Goal: Information Seeking & Learning: Learn about a topic

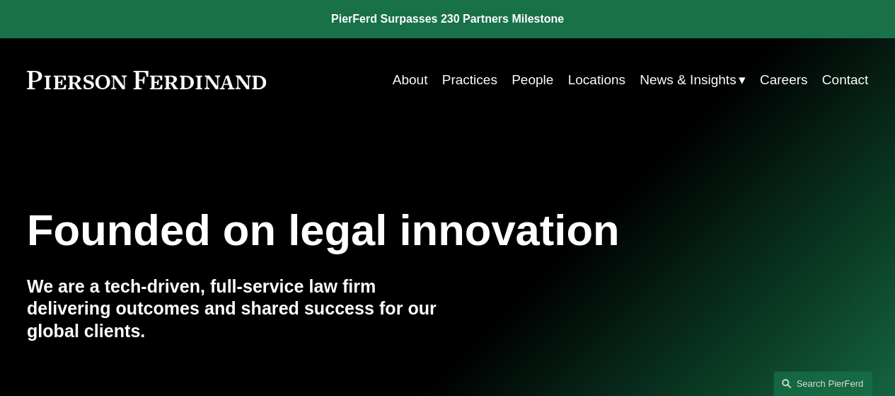
click at [517, 79] on link "People" at bounding box center [533, 80] width 42 height 27
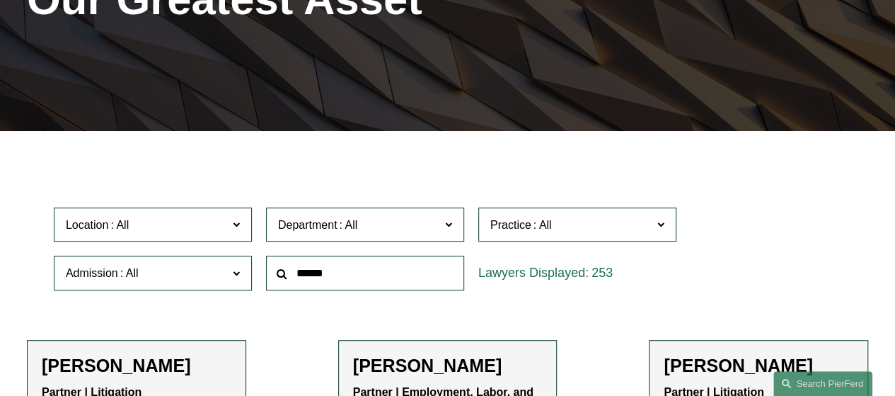
scroll to position [283, 0]
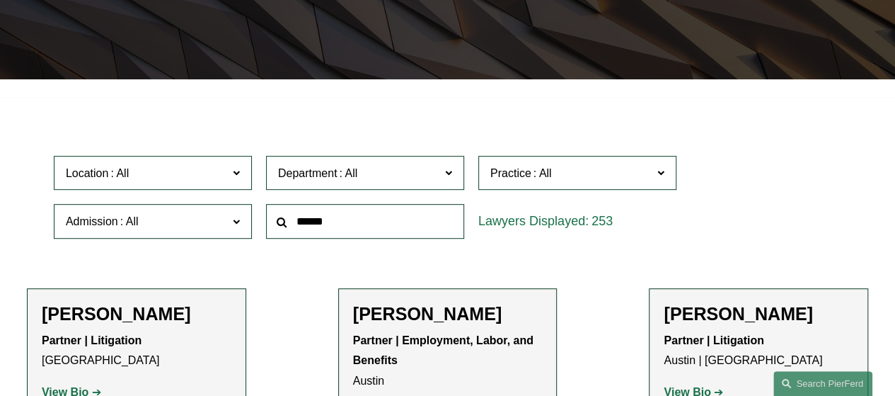
click at [235, 175] on span at bounding box center [236, 172] width 7 height 18
click at [0, 0] on link "[GEOGRAPHIC_DATA]" at bounding box center [0, 0] width 0 height 0
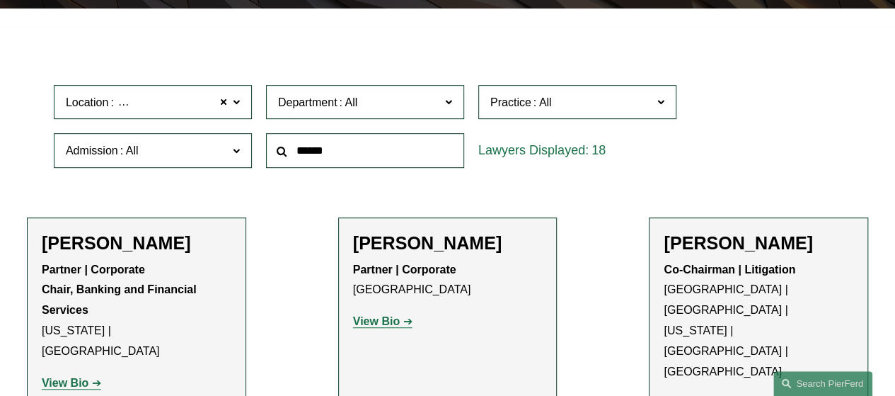
scroll to position [495, 0]
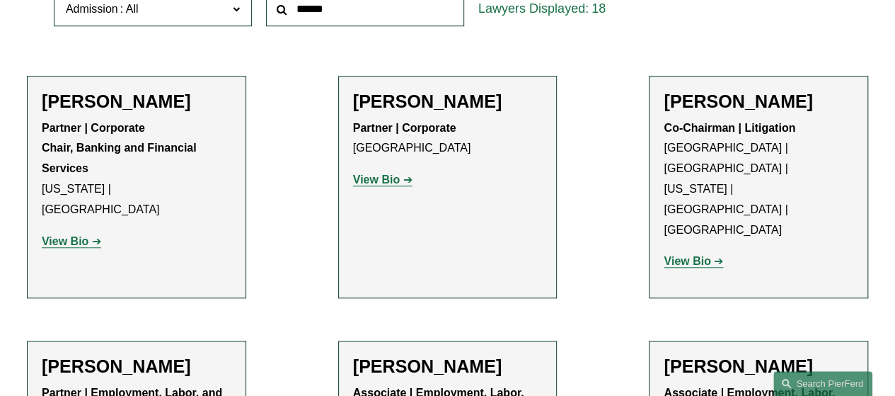
click at [386, 183] on strong "View Bio" at bounding box center [376, 179] width 47 height 12
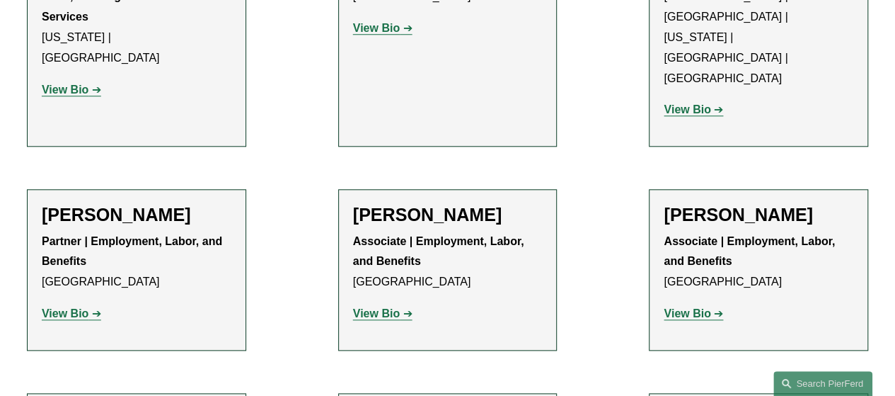
scroll to position [708, 0]
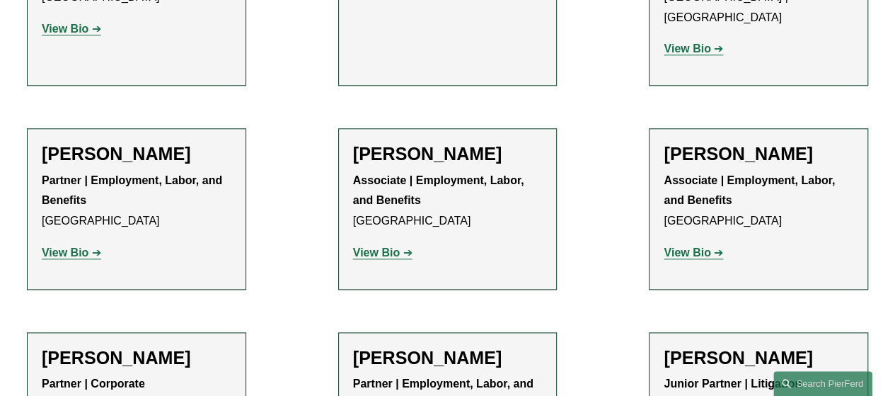
click at [64, 246] on strong "View Bio" at bounding box center [65, 252] width 47 height 12
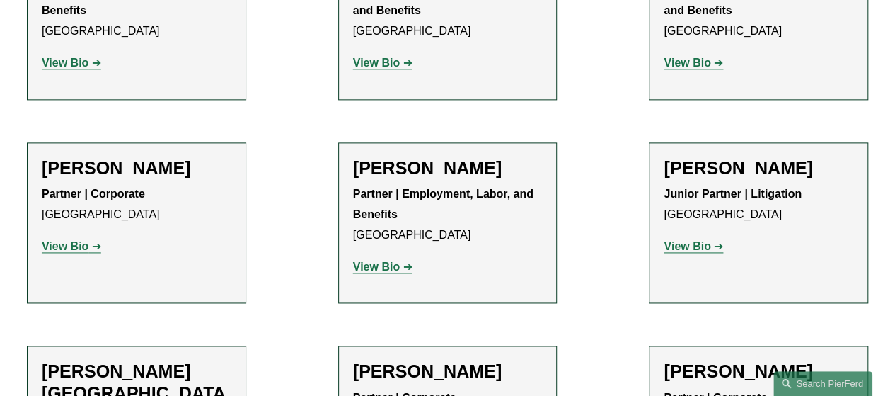
scroll to position [920, 0]
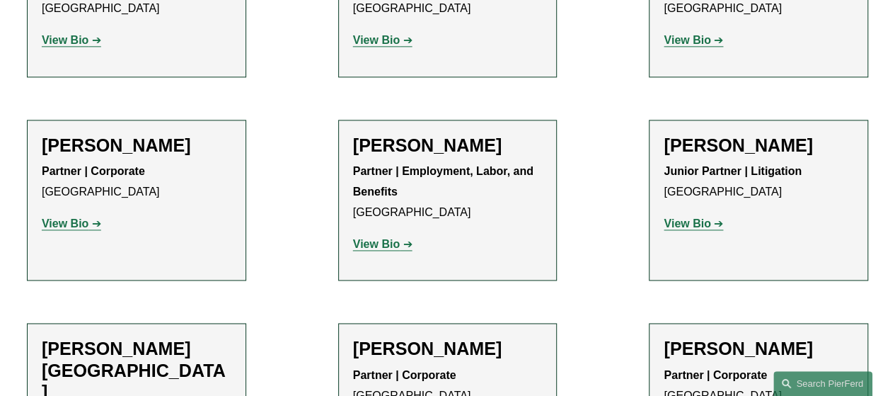
click at [77, 217] on strong "View Bio" at bounding box center [65, 223] width 47 height 12
click at [677, 228] on strong "View Bio" at bounding box center [687, 223] width 47 height 12
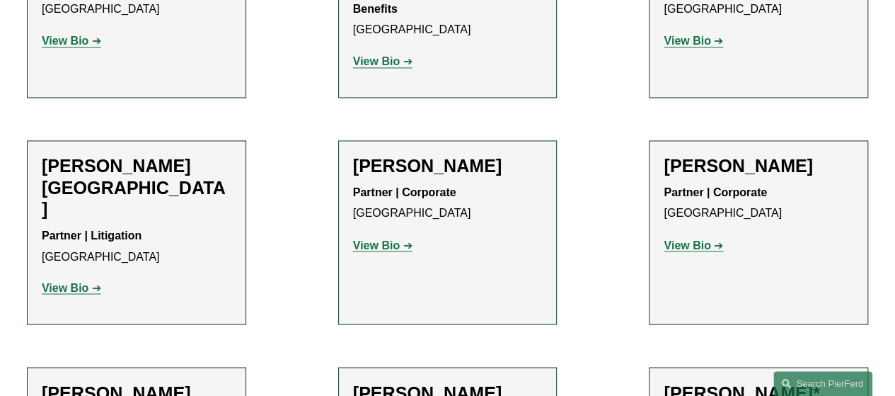
scroll to position [1132, 0]
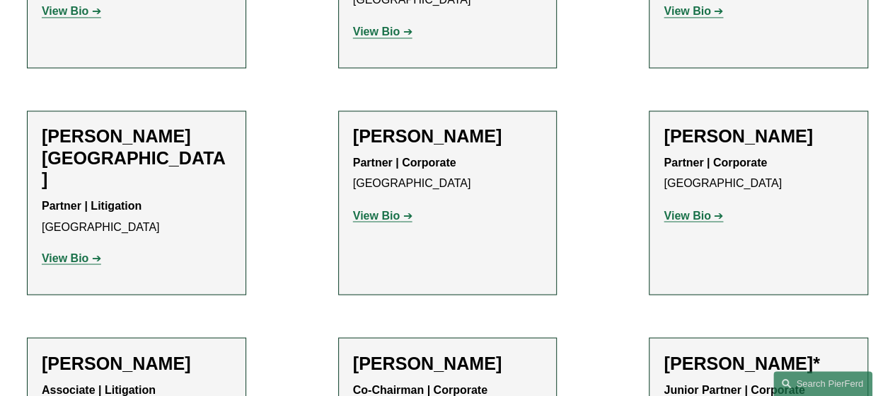
click at [85, 251] on strong "View Bio" at bounding box center [65, 257] width 47 height 12
click at [379, 209] on strong "View Bio" at bounding box center [376, 215] width 47 height 12
click at [693, 209] on strong "View Bio" at bounding box center [687, 215] width 47 height 12
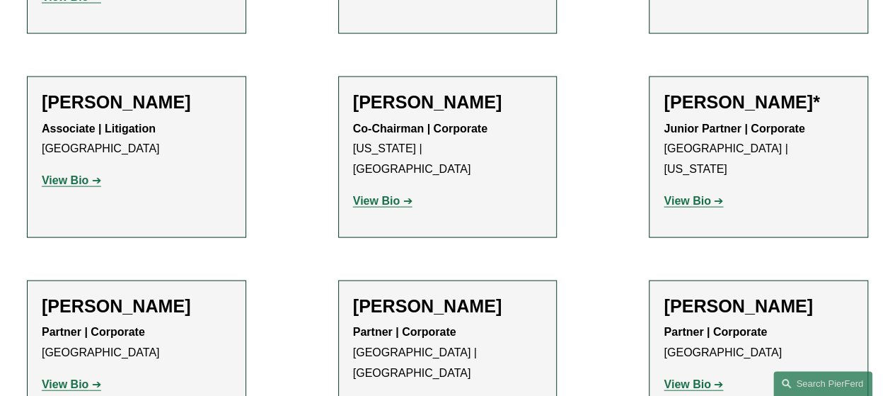
scroll to position [1416, 0]
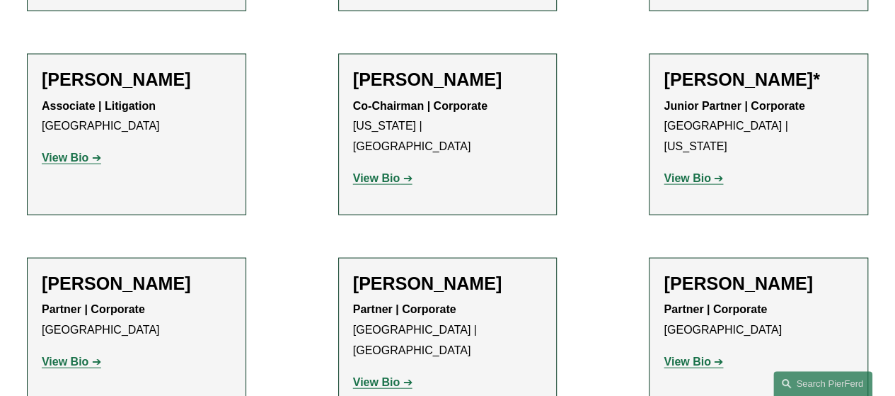
click at [695, 172] on strong "View Bio" at bounding box center [687, 178] width 47 height 12
click at [79, 355] on strong "View Bio" at bounding box center [65, 361] width 47 height 12
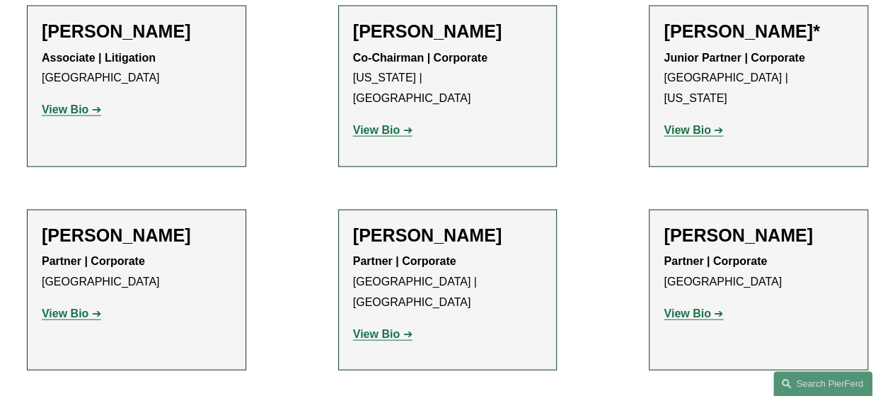
scroll to position [1486, 0]
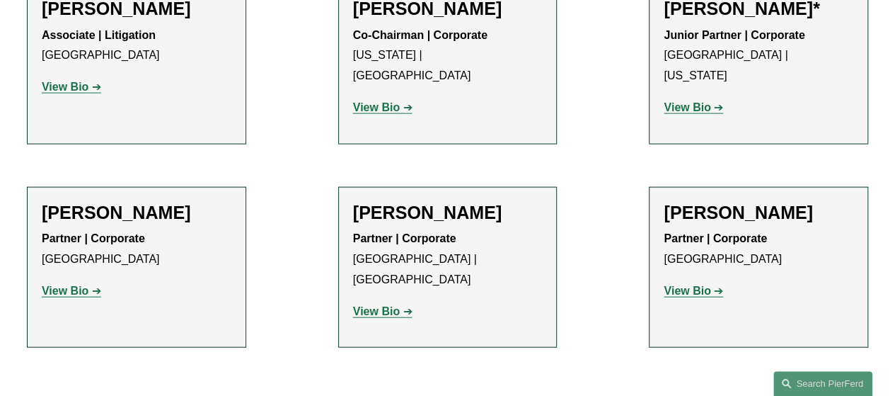
click at [365, 305] on strong "View Bio" at bounding box center [376, 311] width 47 height 12
click at [675, 285] on strong "View Bio" at bounding box center [687, 291] width 47 height 12
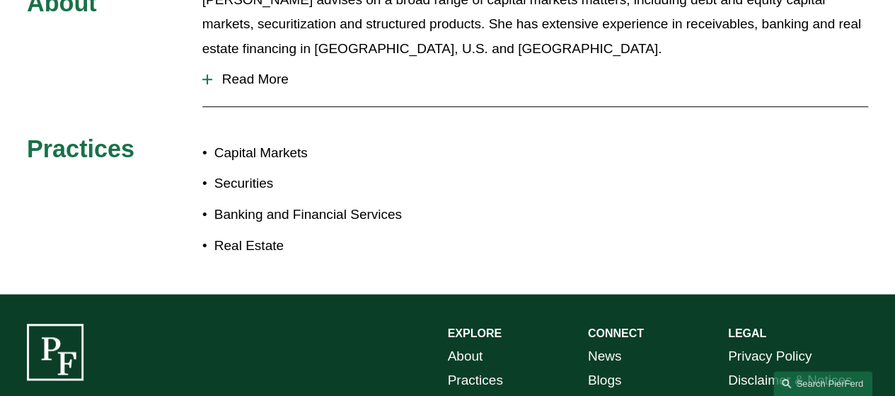
scroll to position [354, 0]
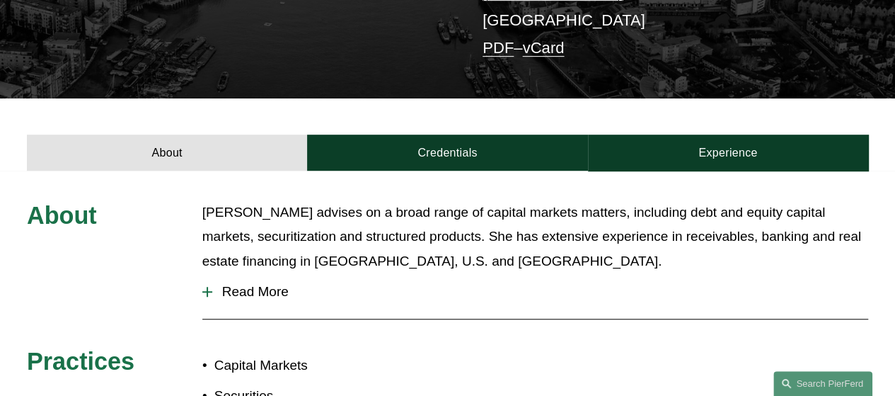
click at [251, 284] on span "Read More" at bounding box center [540, 292] width 656 height 16
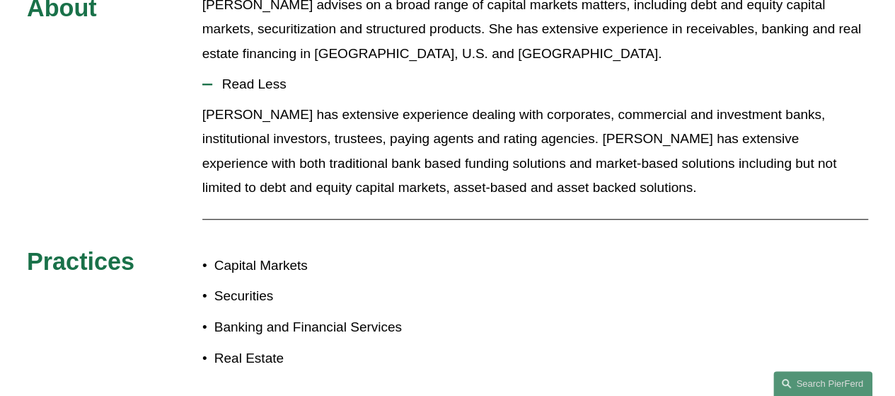
scroll to position [566, 0]
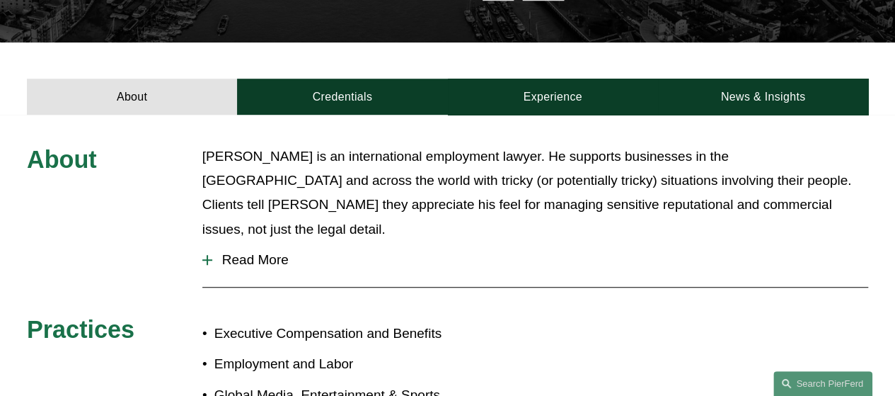
scroll to position [425, 0]
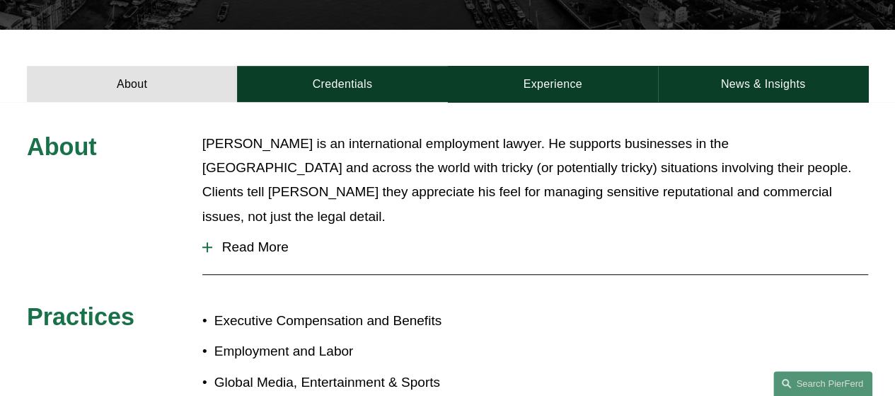
click at [207, 242] on div at bounding box center [207, 247] width 1 height 10
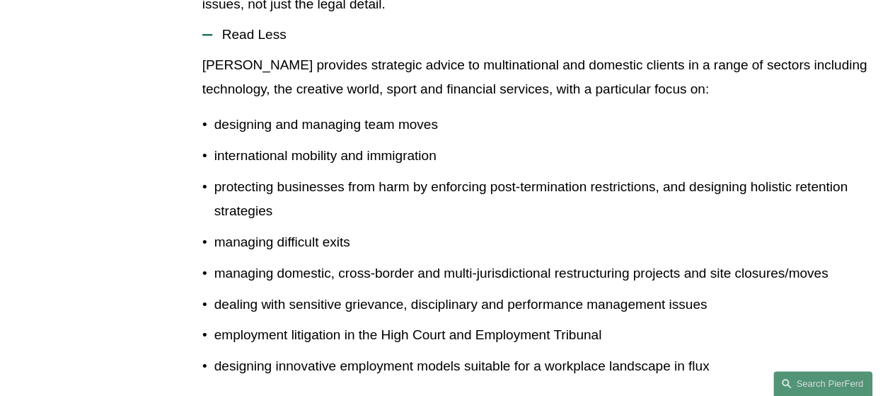
scroll to position [708, 0]
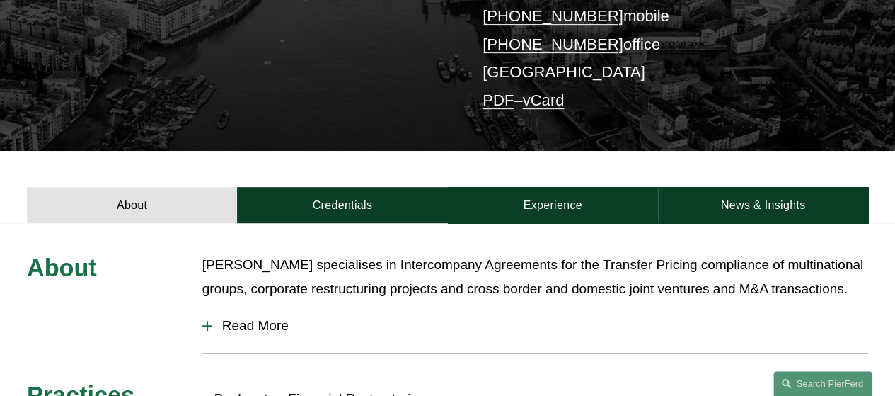
scroll to position [354, 0]
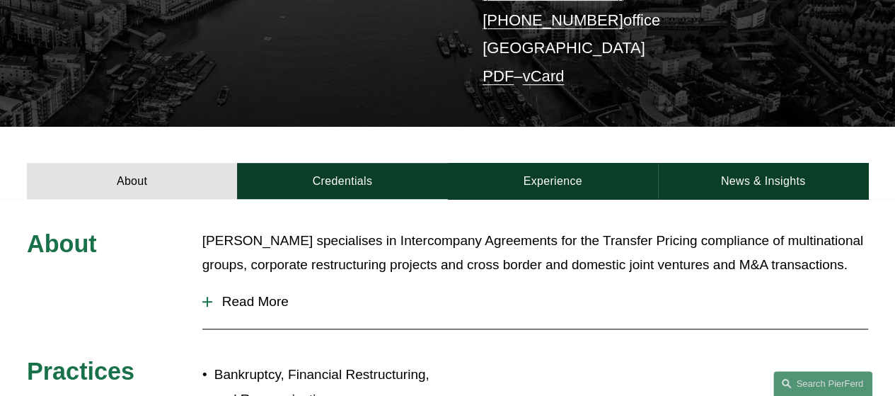
click at [210, 297] on div at bounding box center [207, 302] width 10 height 10
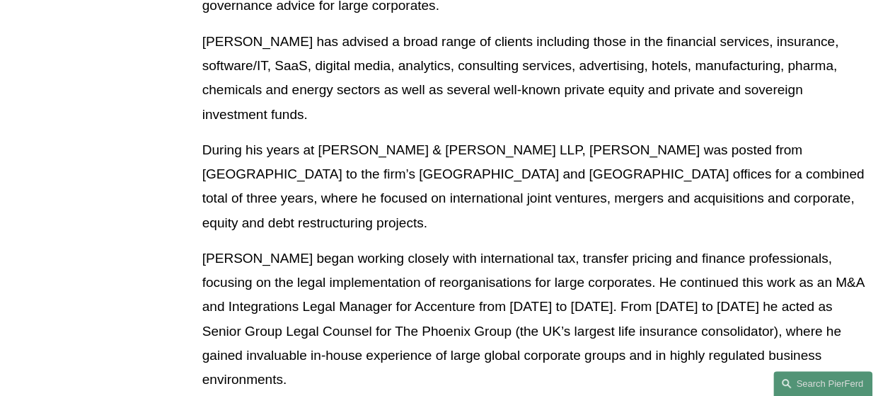
scroll to position [920, 0]
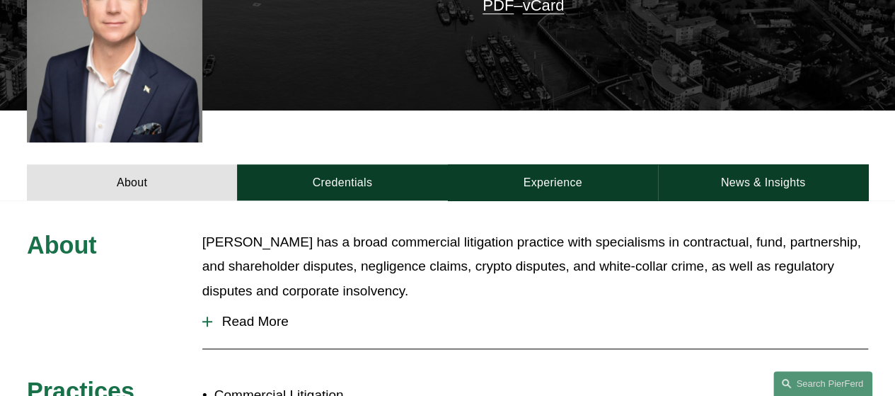
scroll to position [495, 0]
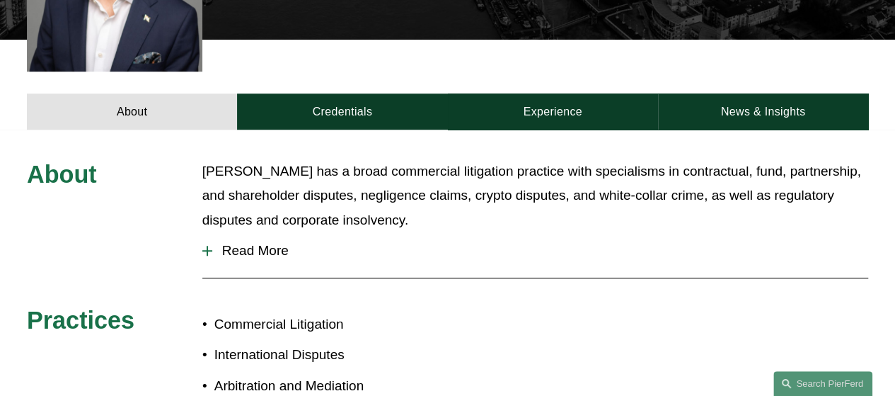
click at [207, 246] on div at bounding box center [207, 251] width 1 height 10
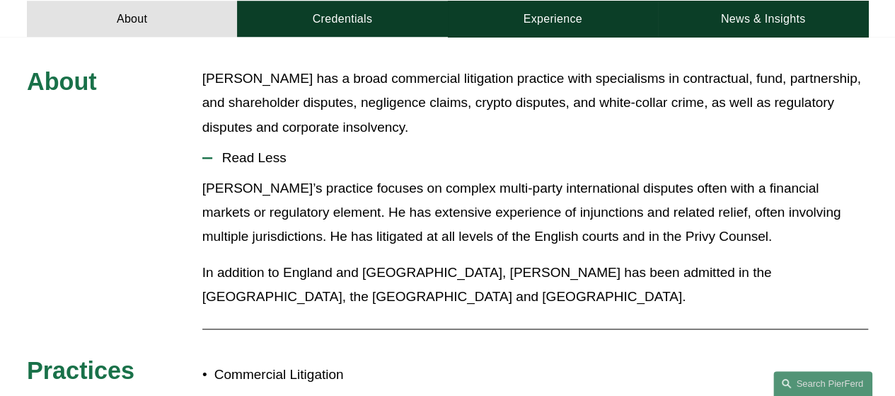
scroll to position [566, 0]
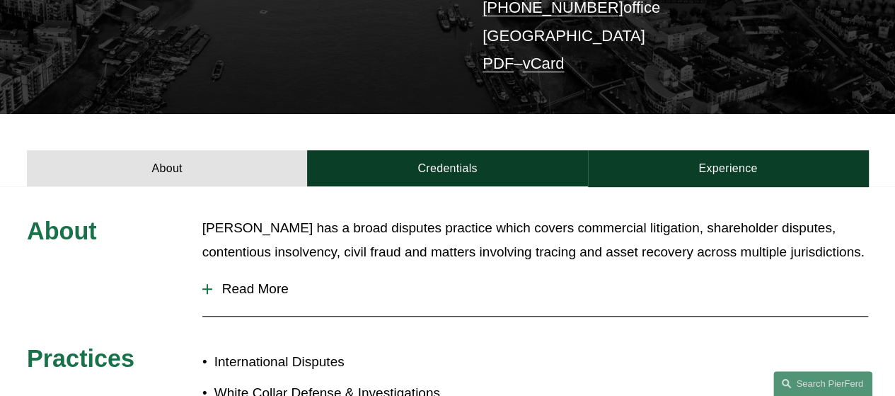
scroll to position [425, 0]
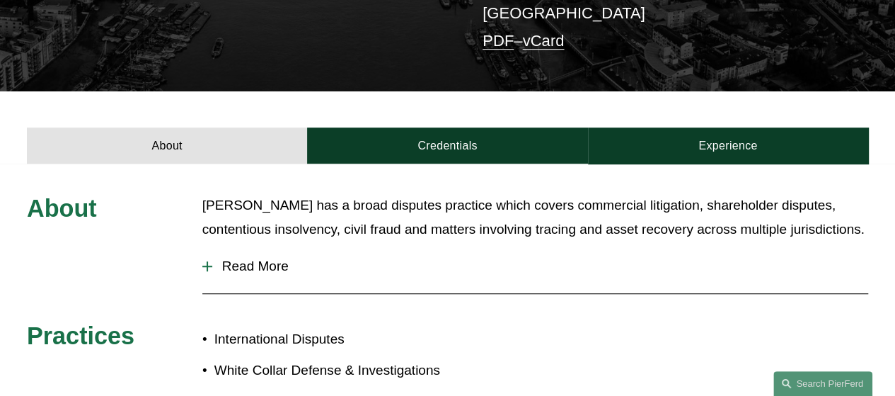
click at [210, 261] on div at bounding box center [207, 266] width 10 height 10
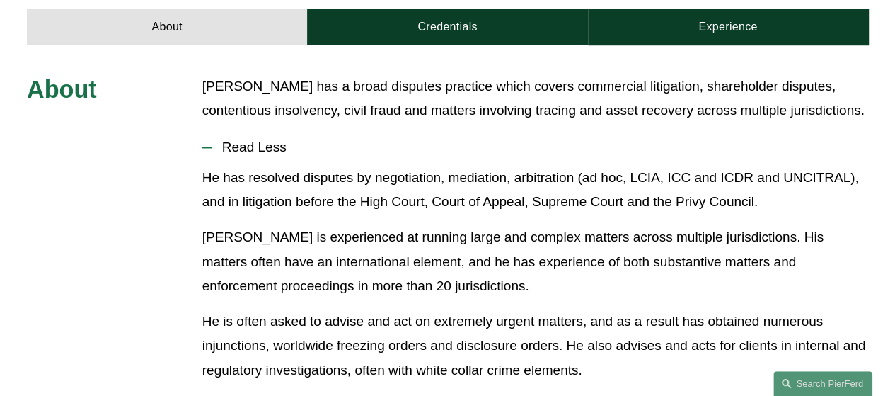
scroll to position [566, 0]
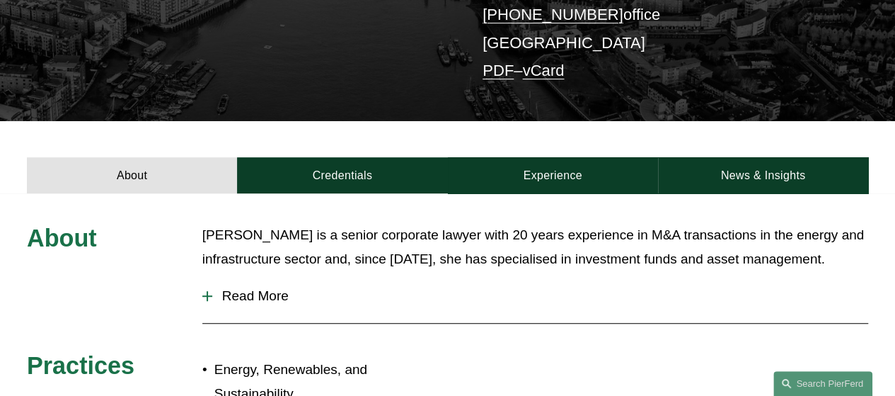
scroll to position [354, 0]
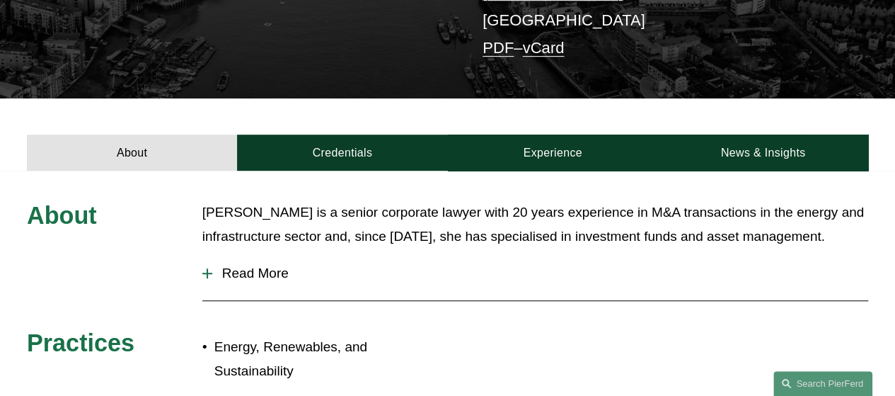
click at [207, 275] on div at bounding box center [207, 273] width 1 height 10
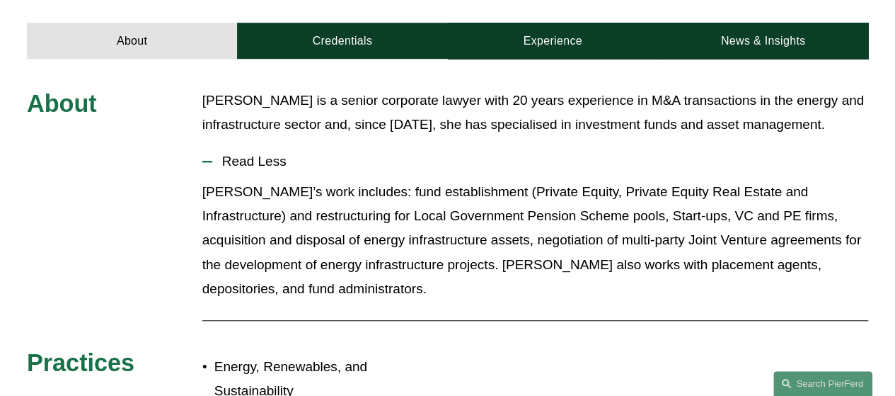
scroll to position [495, 0]
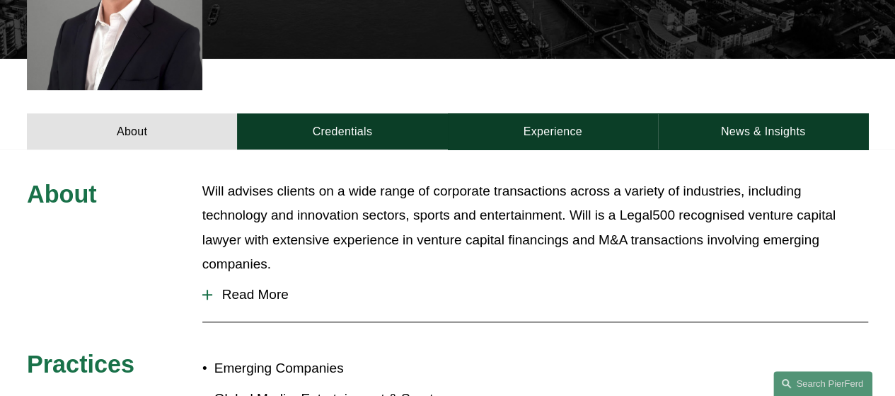
scroll to position [495, 0]
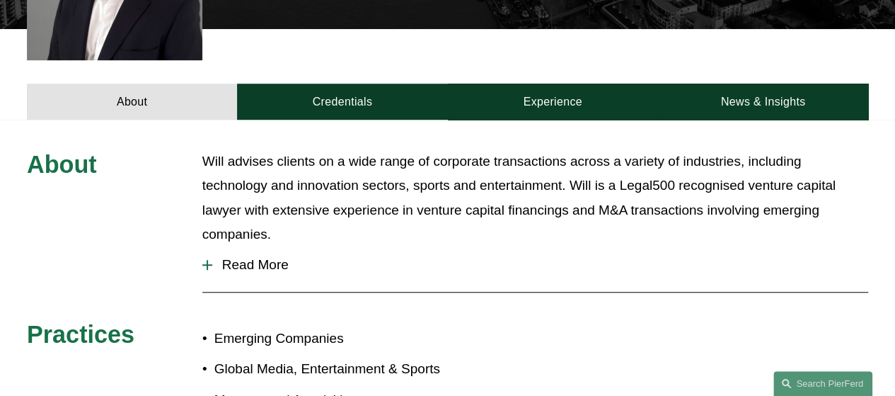
click at [207, 260] on div at bounding box center [207, 265] width 1 height 10
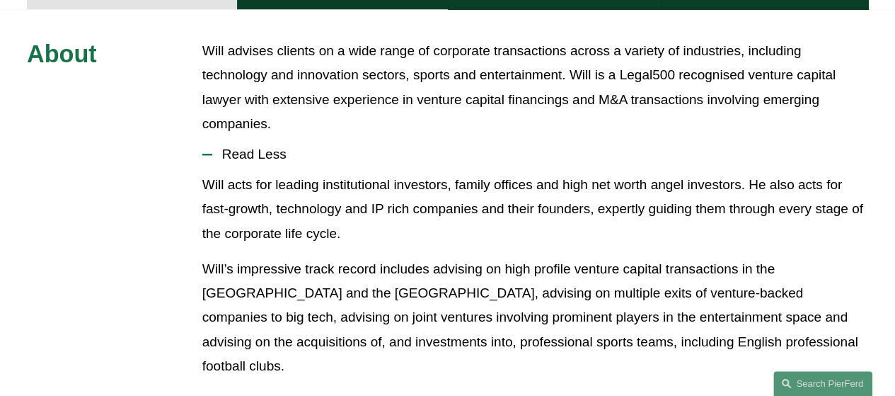
scroll to position [637, 0]
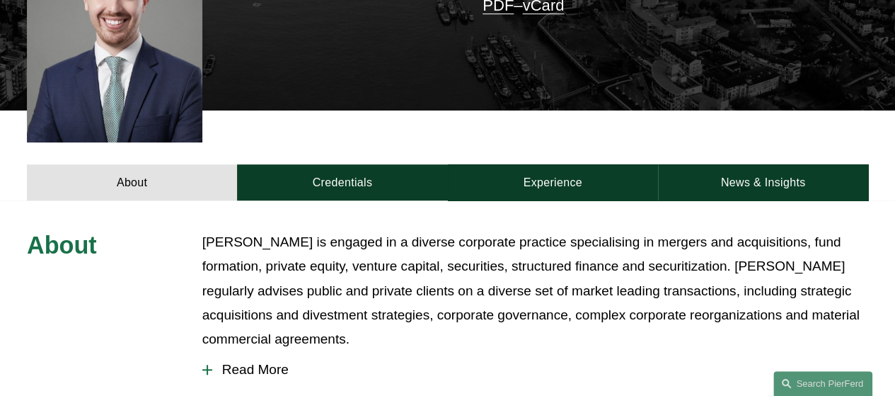
scroll to position [495, 0]
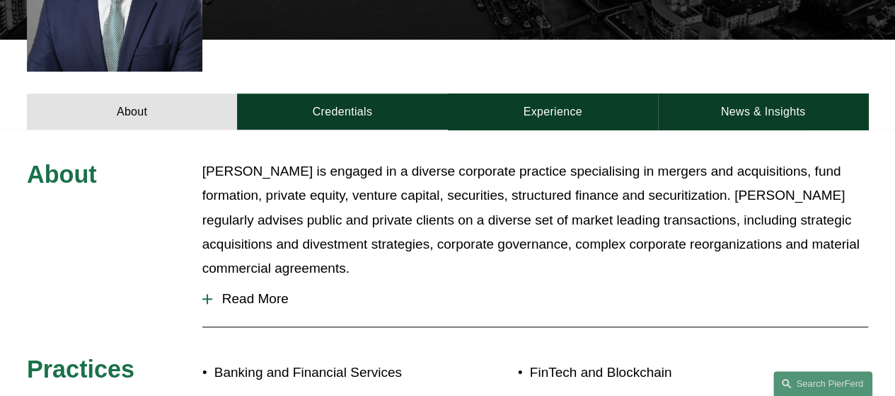
click at [206, 294] on div at bounding box center [207, 299] width 10 height 10
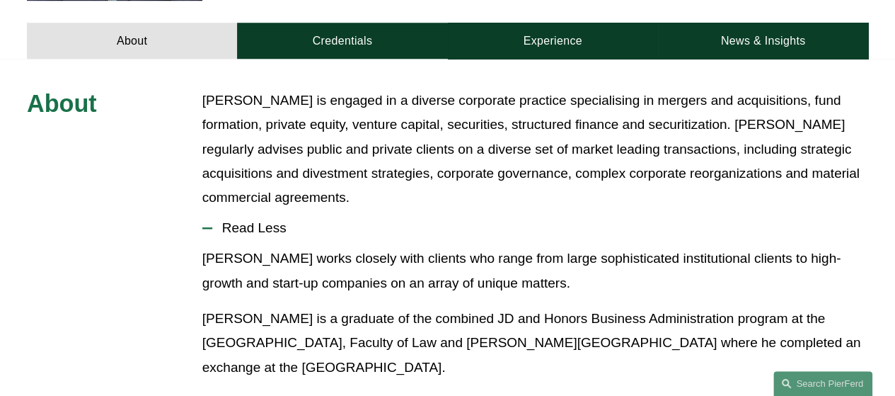
scroll to position [637, 0]
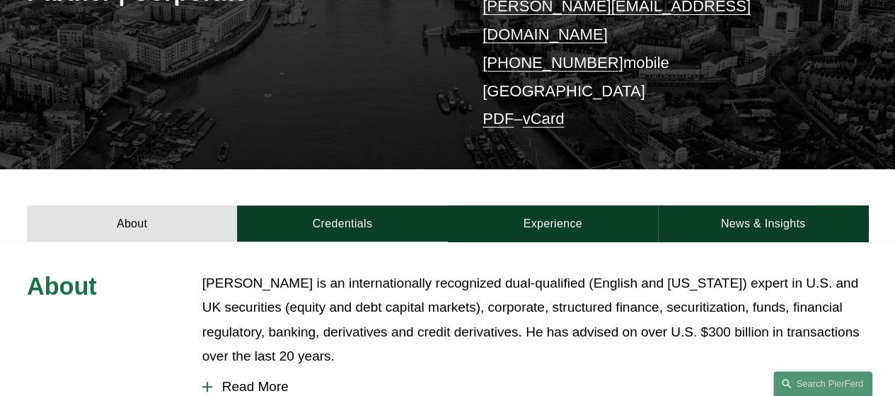
scroll to position [354, 0]
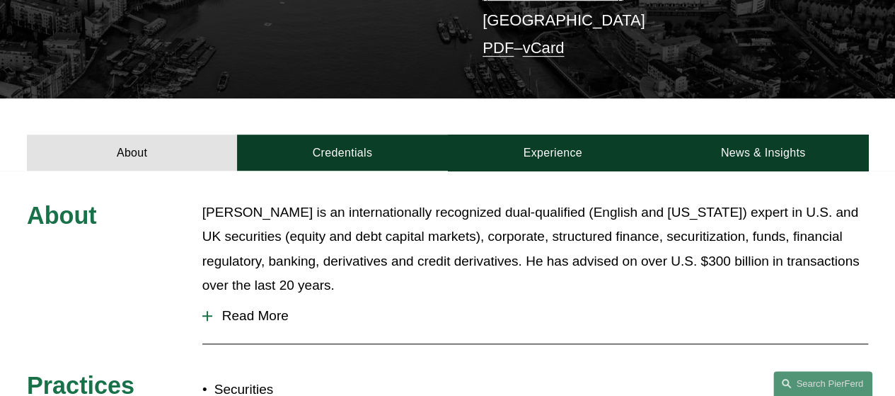
click at [207, 311] on div at bounding box center [207, 316] width 1 height 10
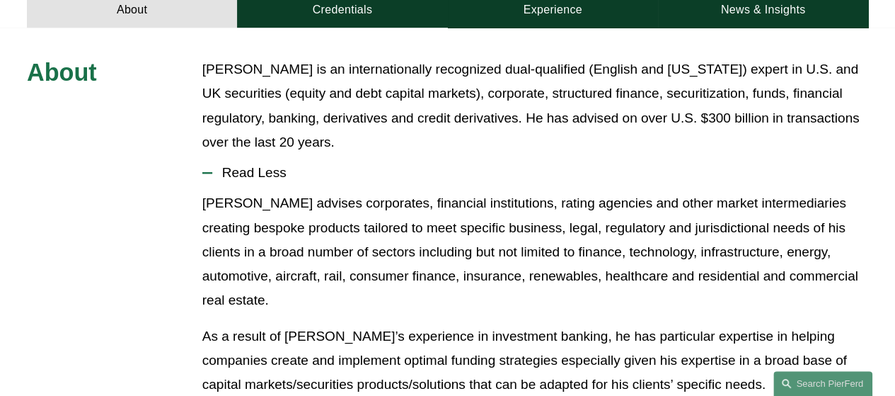
scroll to position [425, 0]
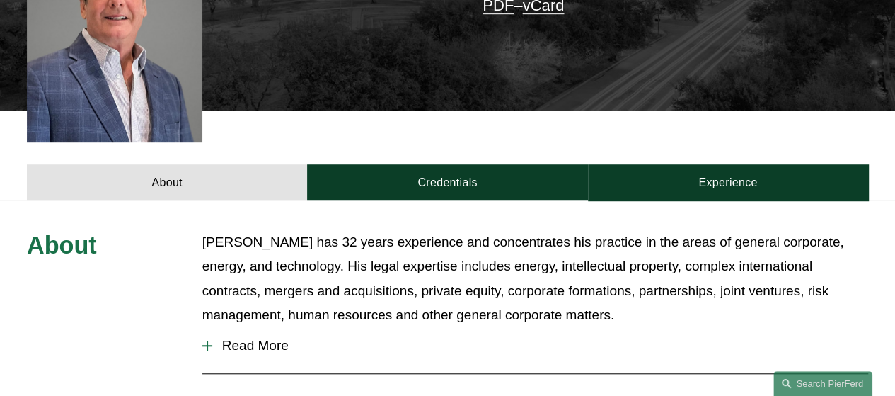
scroll to position [495, 0]
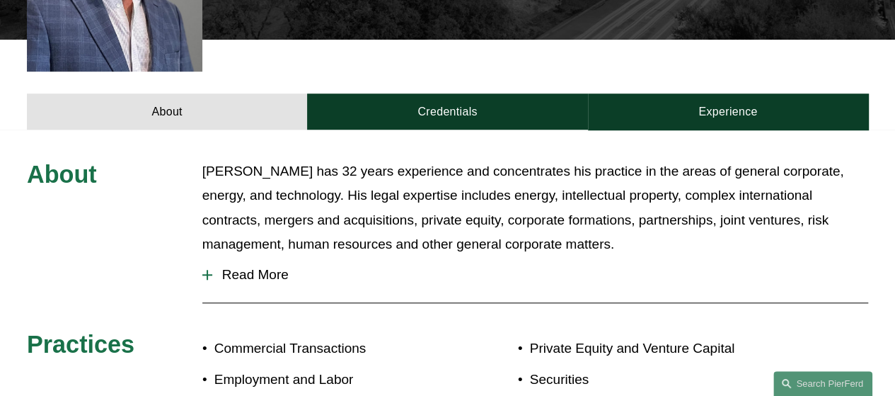
click at [207, 270] on div at bounding box center [207, 275] width 1 height 10
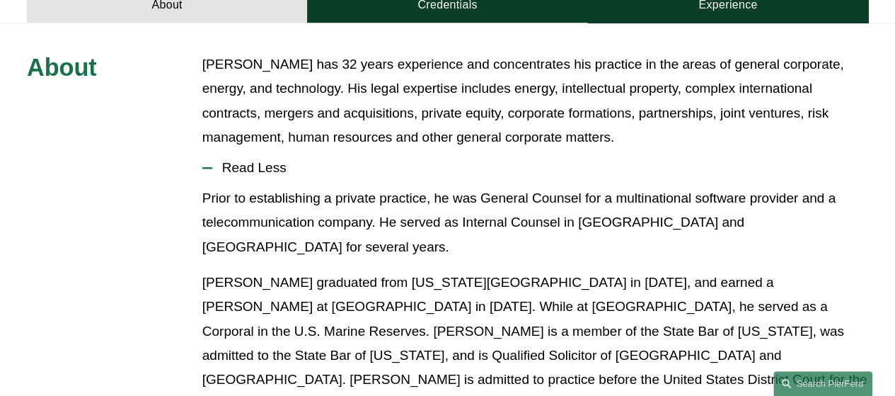
scroll to position [637, 0]
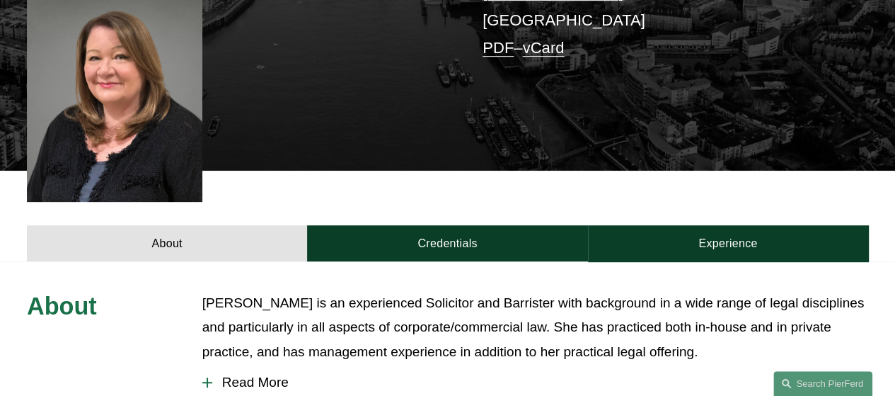
scroll to position [425, 0]
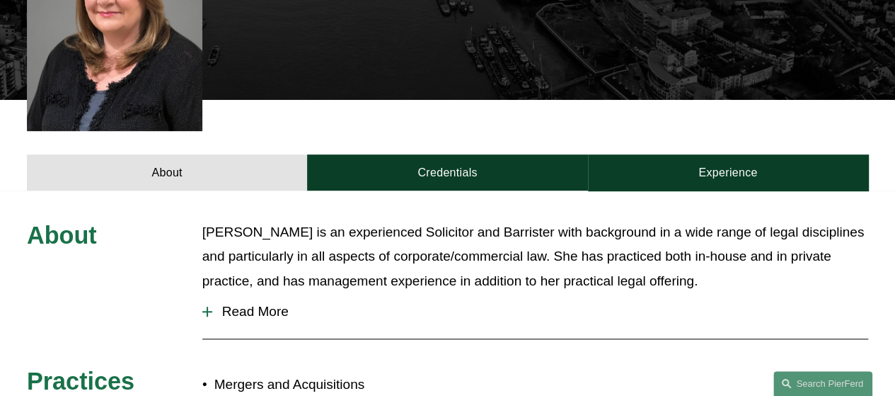
click at [209, 306] on div at bounding box center [207, 311] width 10 height 10
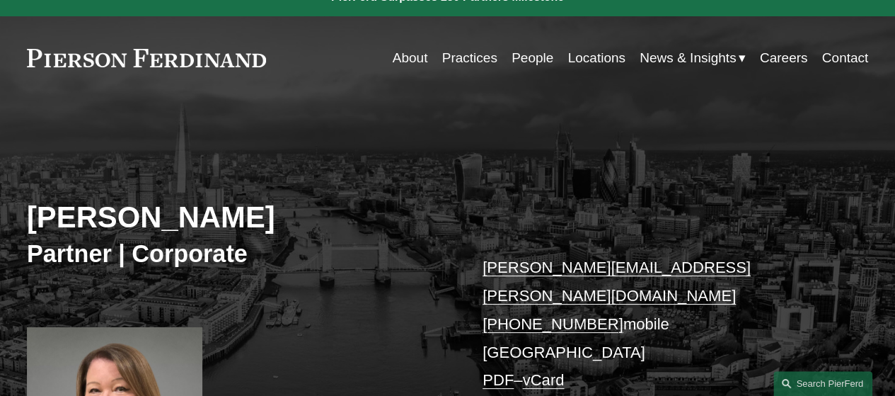
scroll to position [0, 0]
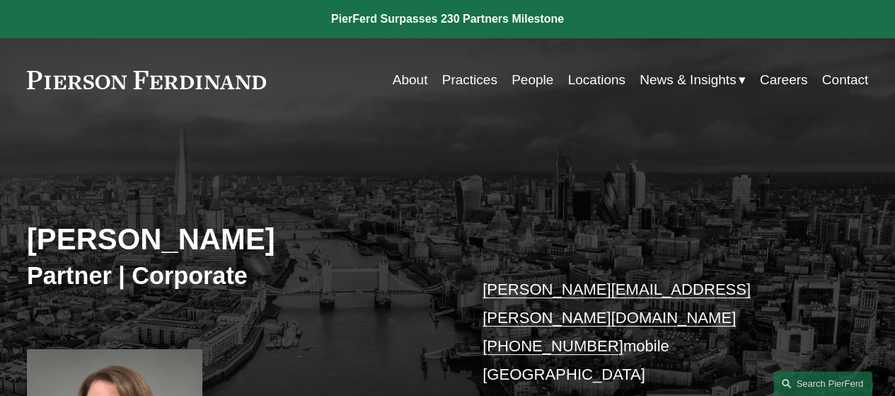
click at [664, 79] on span "News & Insights" at bounding box center [688, 80] width 96 height 24
click at [0, 0] on span "News" at bounding box center [0, 0] width 0 height 0
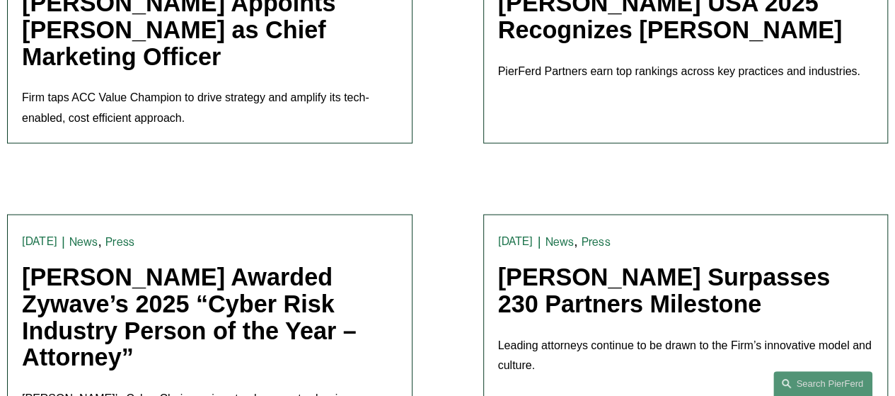
scroll to position [1345, 0]
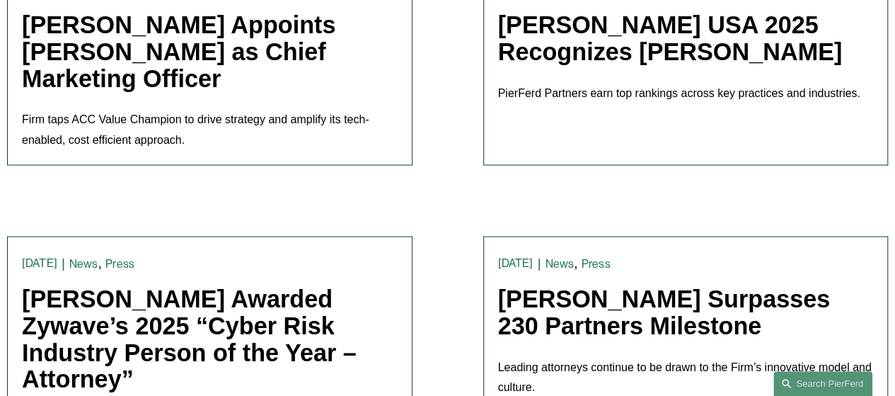
click at [512, 29] on link "Chambers USA 2025 Recognizes Pierson Ferdinand" at bounding box center [670, 38] width 345 height 54
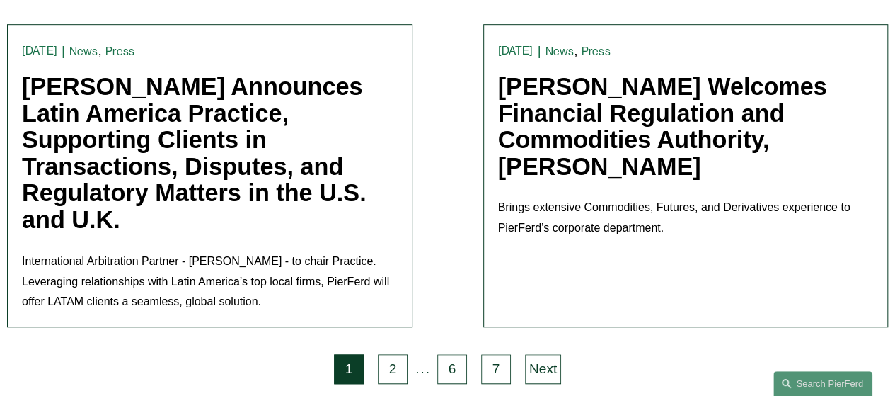
scroll to position [3185, 0]
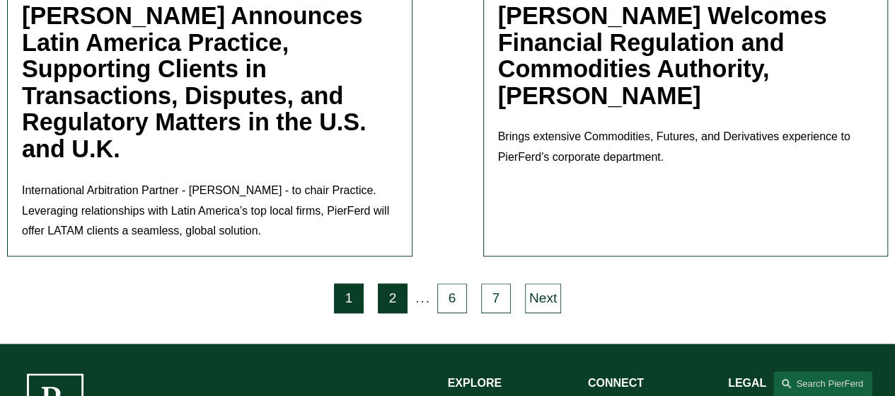
click at [388, 283] on link "2" at bounding box center [393, 298] width 30 height 30
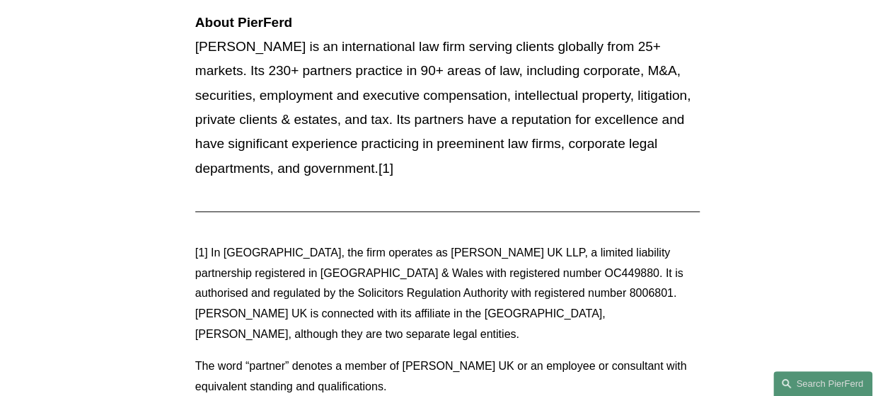
scroll to position [991, 0]
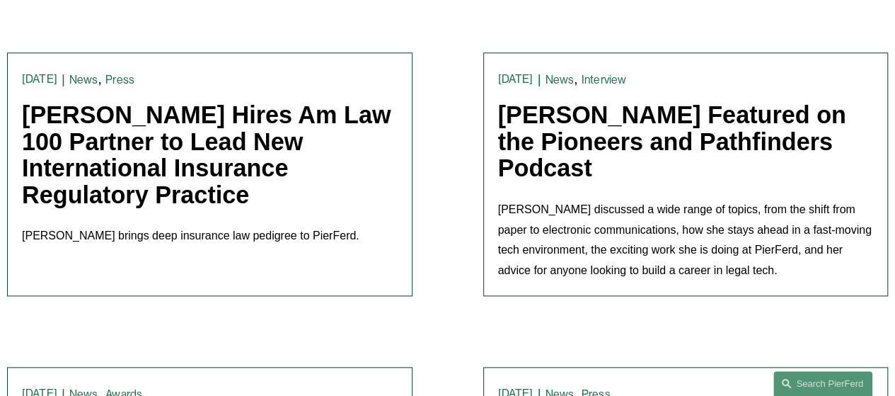
scroll to position [779, 0]
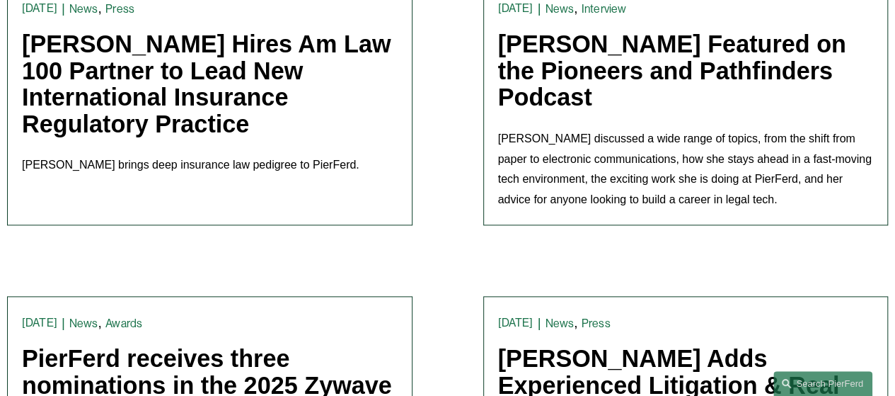
click at [191, 54] on link "[PERSON_NAME] Hires Am Law 100 Partner to Lead New International Insurance Regu…" at bounding box center [206, 83] width 369 height 107
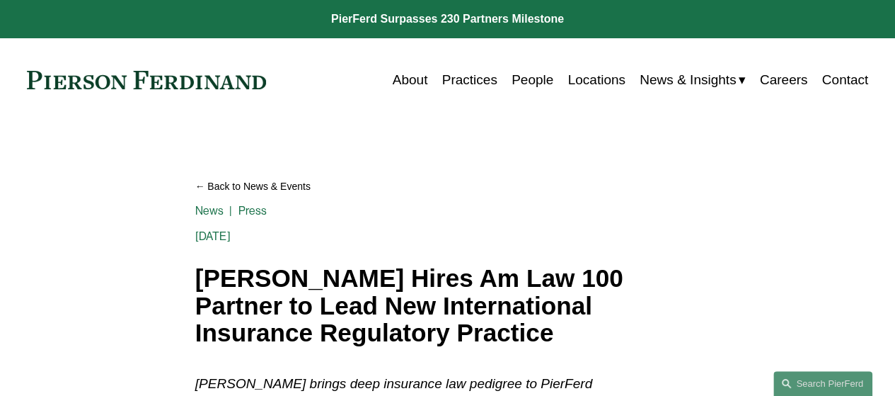
click at [529, 82] on link "People" at bounding box center [533, 80] width 42 height 27
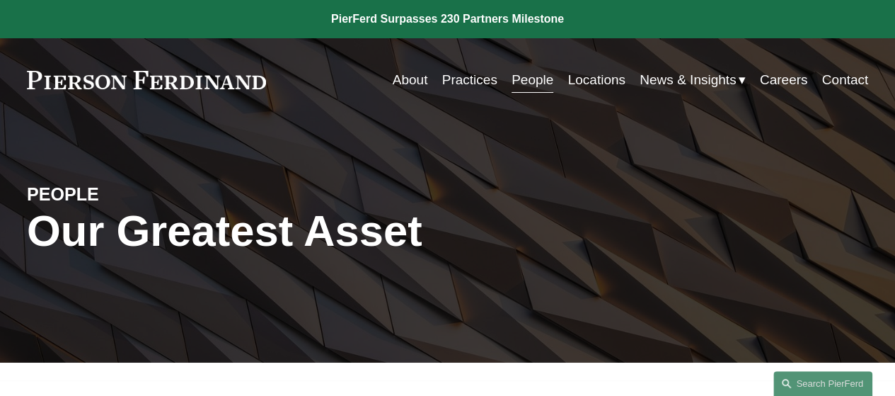
click at [403, 81] on link "About" at bounding box center [410, 80] width 35 height 27
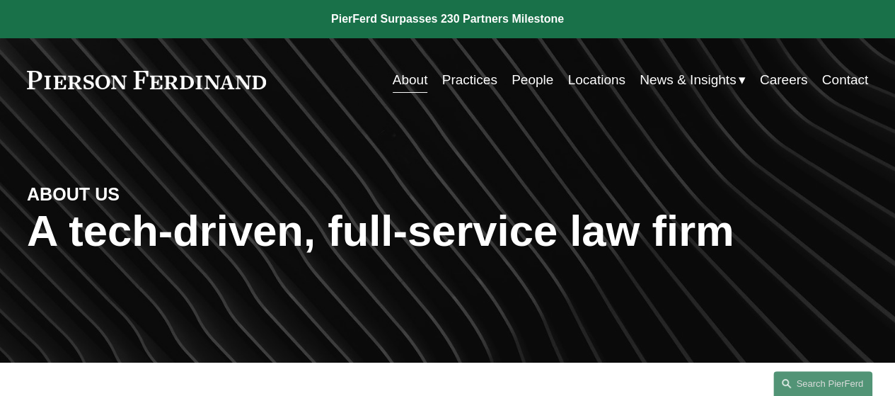
click at [461, 83] on link "Practices" at bounding box center [469, 80] width 55 height 27
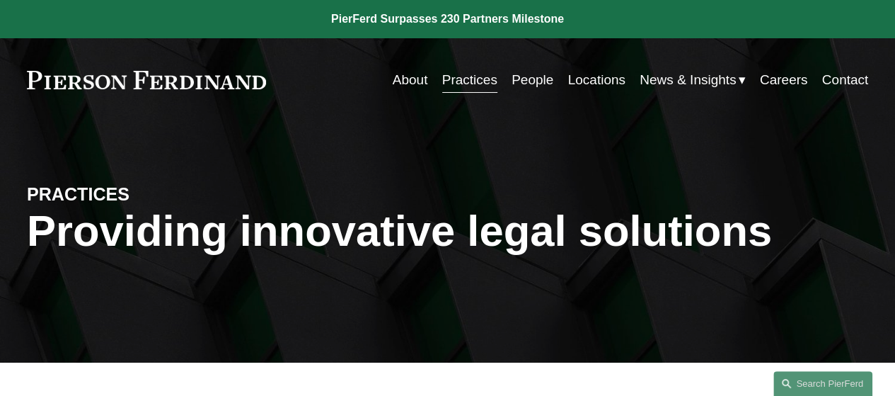
click at [512, 78] on link "People" at bounding box center [533, 80] width 42 height 27
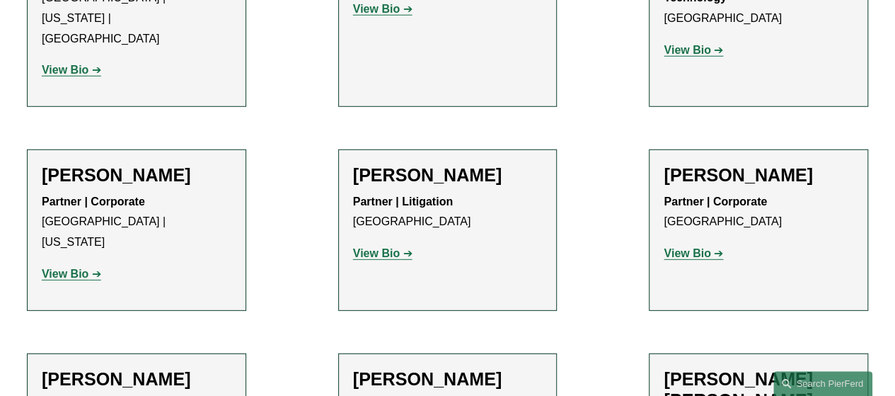
scroll to position [12740, 0]
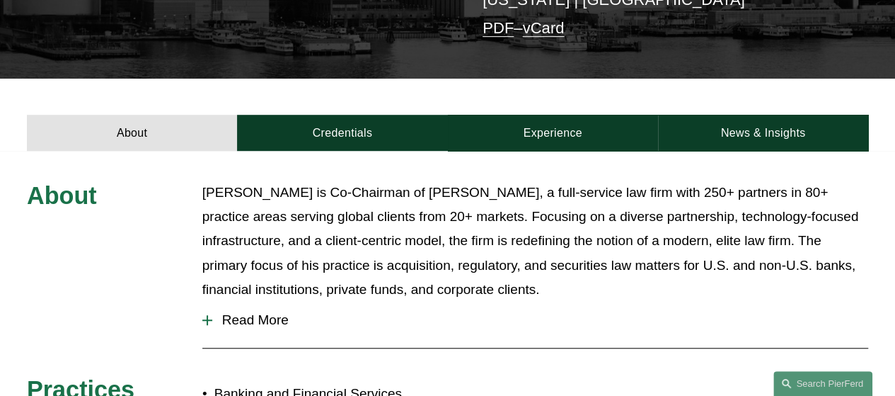
scroll to position [425, 0]
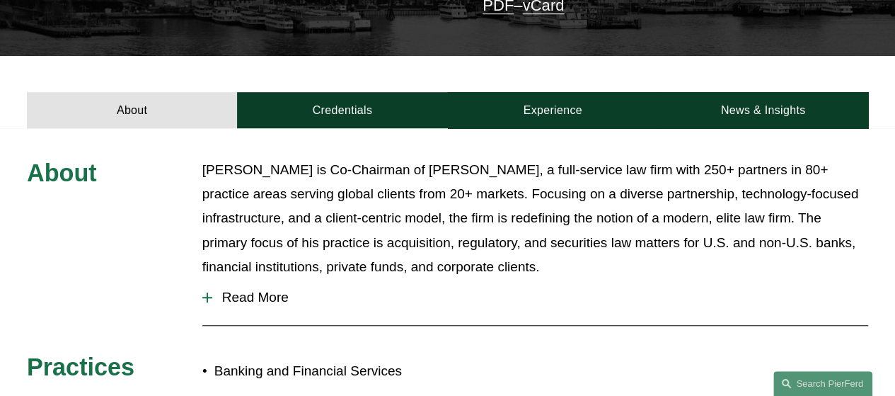
click at [205, 297] on div at bounding box center [207, 297] width 10 height 1
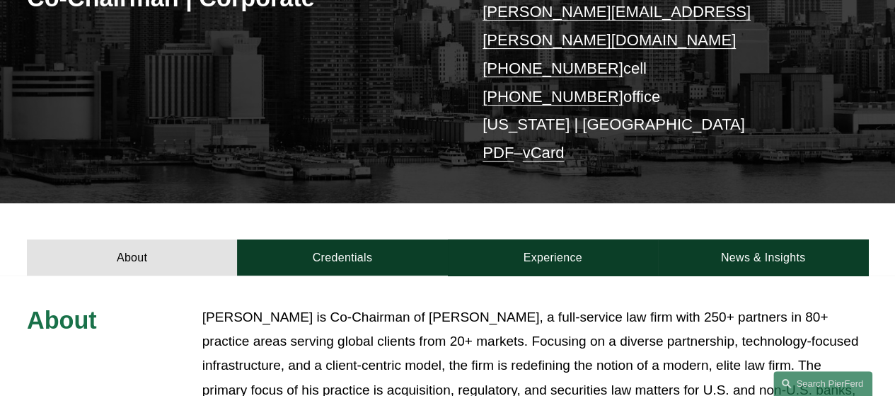
scroll to position [0, 0]
